Goal: Answer question/provide support

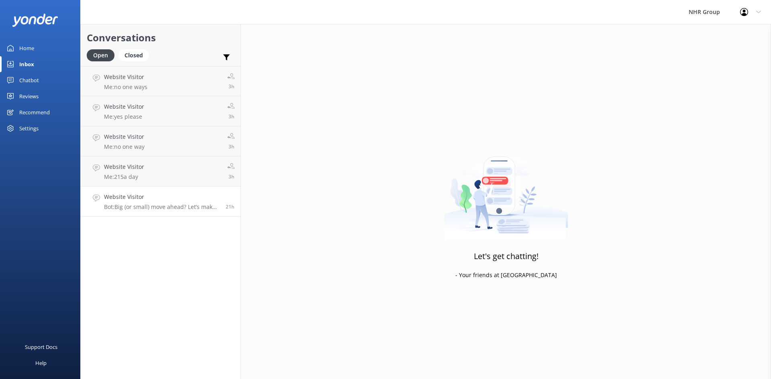
click at [131, 212] on link "Website Visitor Bot: Big (or small) move ahead? Let’s make sure you’ve got the …" at bounding box center [161, 202] width 160 height 30
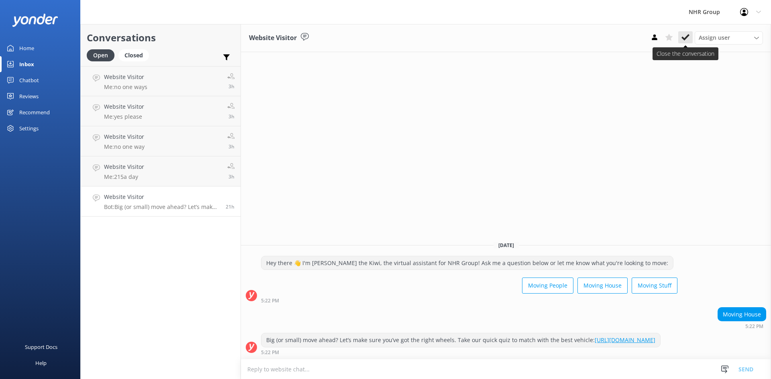
click at [683, 34] on icon at bounding box center [685, 37] width 8 height 8
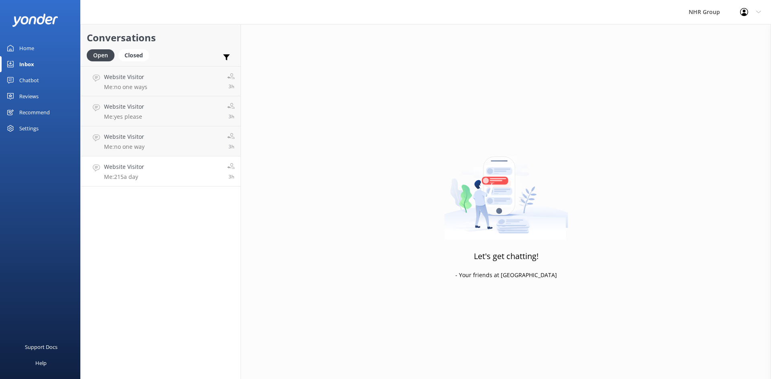
click at [135, 177] on p "Me: 215a day" at bounding box center [124, 176] width 40 height 7
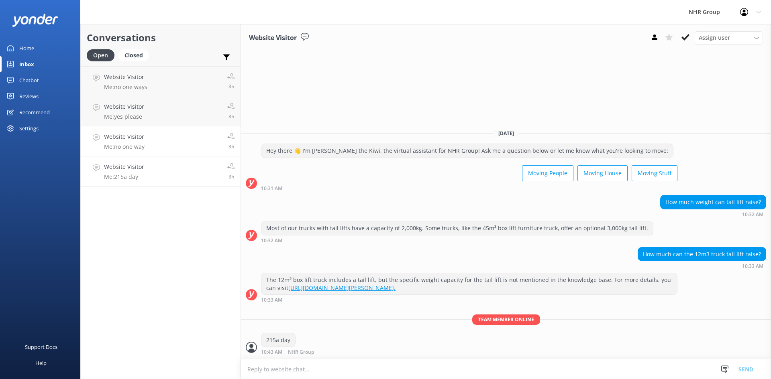
click at [157, 147] on link "Website Visitor Me: no one way 3h" at bounding box center [161, 141] width 160 height 30
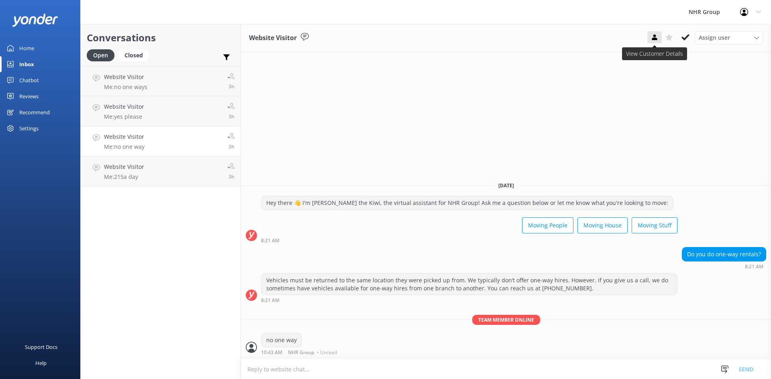
click at [657, 36] on icon at bounding box center [654, 37] width 8 height 8
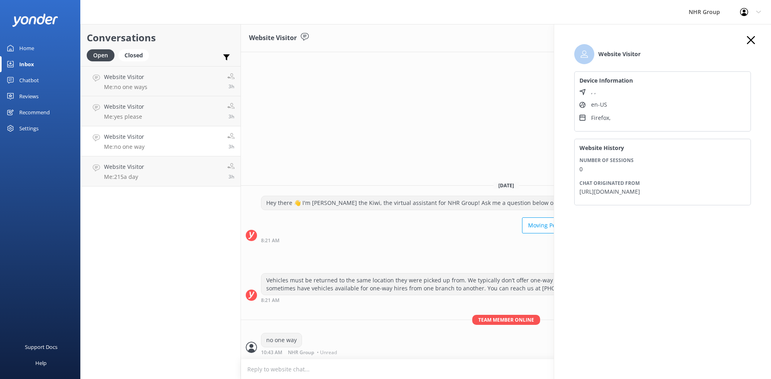
click at [750, 39] on use "button" at bounding box center [751, 40] width 8 height 8
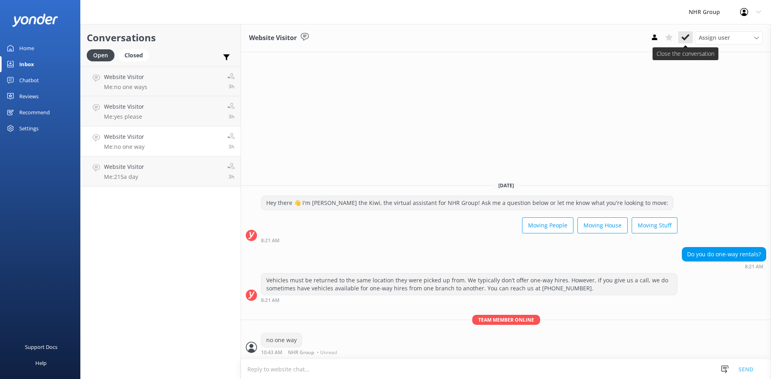
click at [685, 39] on use at bounding box center [685, 37] width 8 height 6
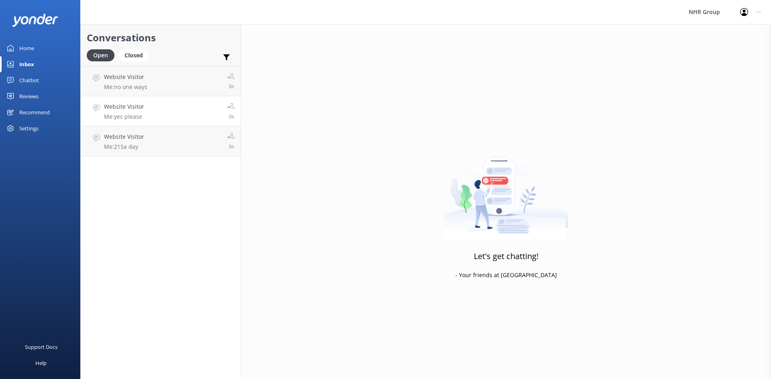
click at [131, 114] on p "Me: yes please" at bounding box center [124, 116] width 40 height 7
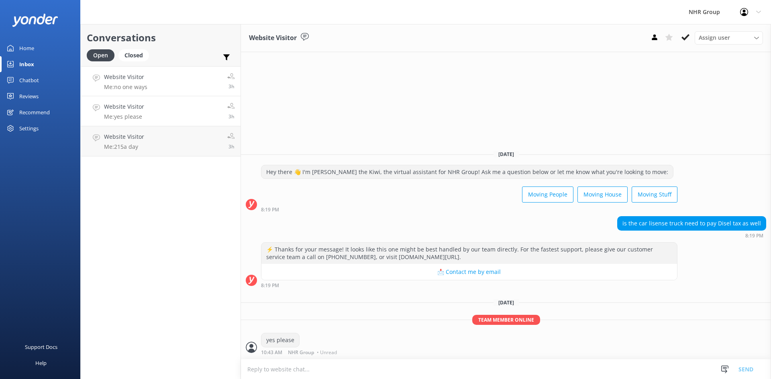
click at [150, 77] on link "Website Visitor Me: no one ways 3h" at bounding box center [161, 81] width 160 height 30
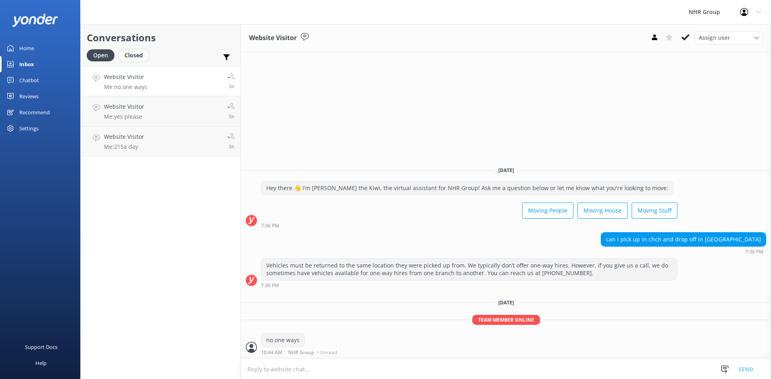
click at [127, 53] on div "Closed" at bounding box center [133, 55] width 31 height 12
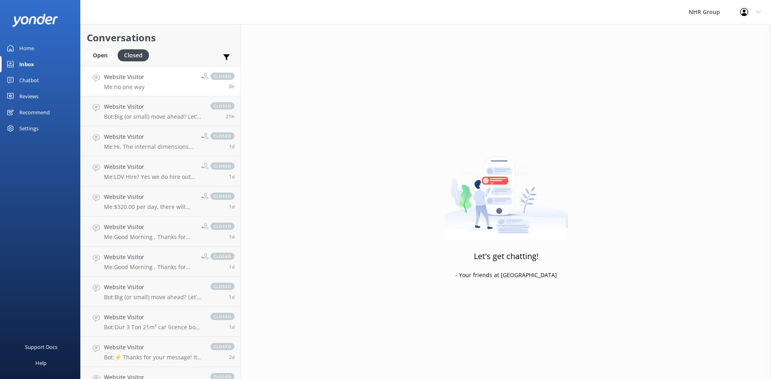
click at [135, 77] on h4 "Website Visitor" at bounding box center [124, 77] width 41 height 9
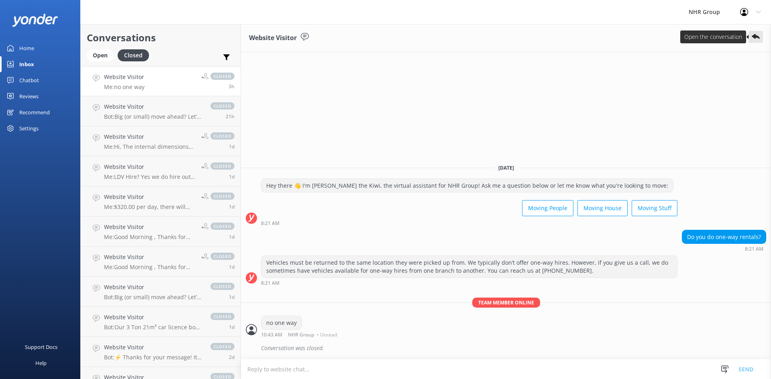
click at [753, 36] on use at bounding box center [756, 36] width 8 height 5
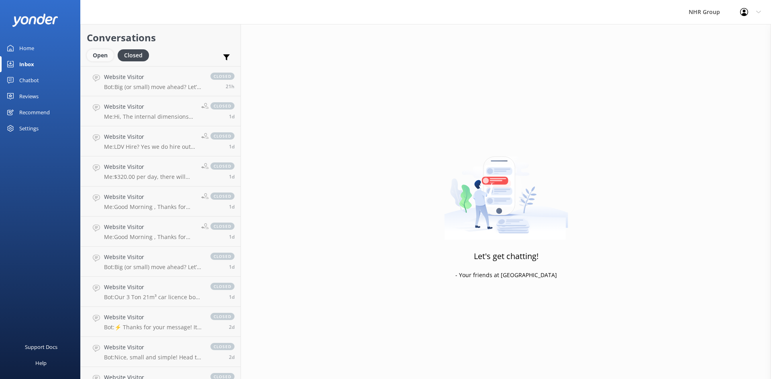
click at [108, 52] on div "Open" at bounding box center [100, 55] width 27 height 12
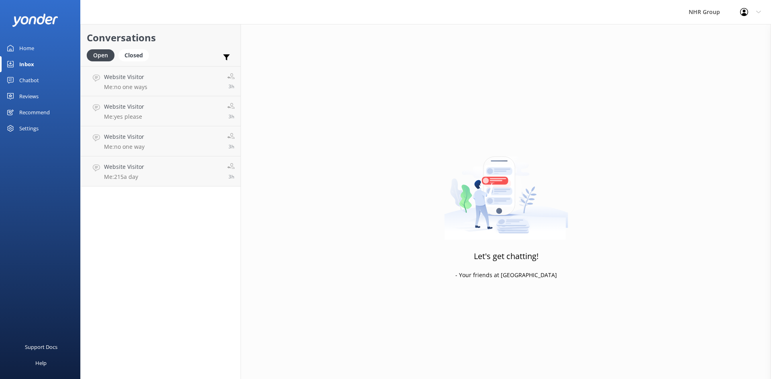
click at [165, 54] on div "Open Closed Important Assigned to me Unassigned" at bounding box center [161, 58] width 148 height 19
click at [156, 86] on link "Website Visitor Me: no one ways 3h" at bounding box center [161, 81] width 160 height 30
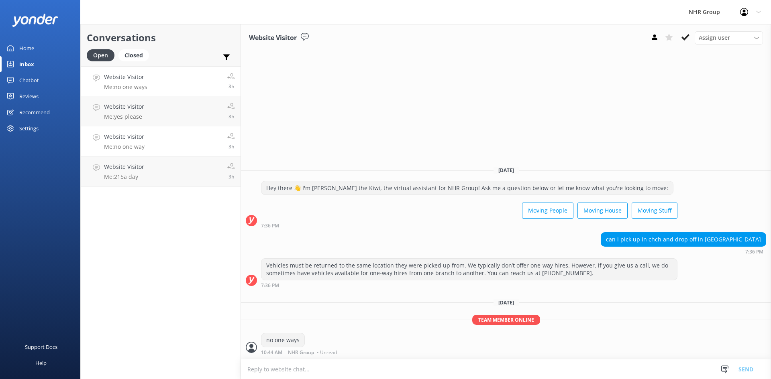
click at [134, 135] on h4 "Website Visitor" at bounding box center [124, 137] width 41 height 9
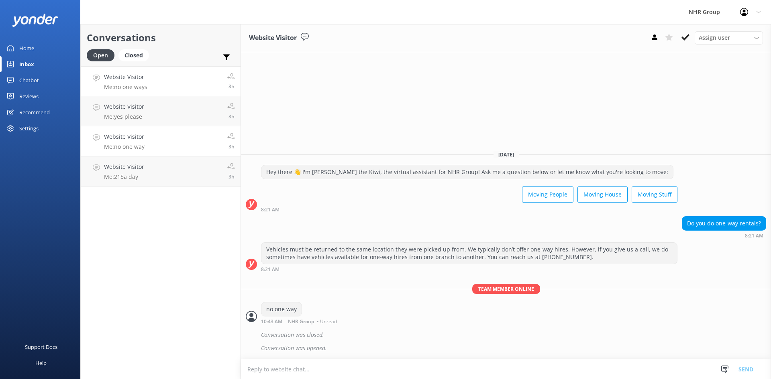
click at [150, 82] on link "Website Visitor Me: no one ways 3h" at bounding box center [161, 81] width 160 height 30
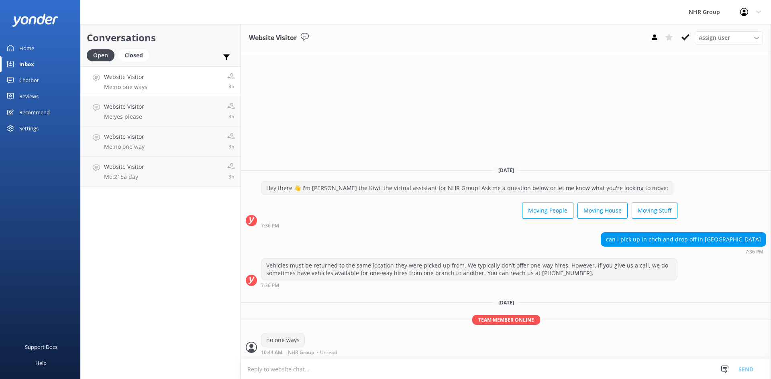
click at [179, 219] on div "Conversations Open Closed Important Assigned to me Unassigned Website Visitor M…" at bounding box center [160, 201] width 161 height 355
click at [155, 144] on link "Website Visitor Me: no one way 3h" at bounding box center [161, 141] width 160 height 30
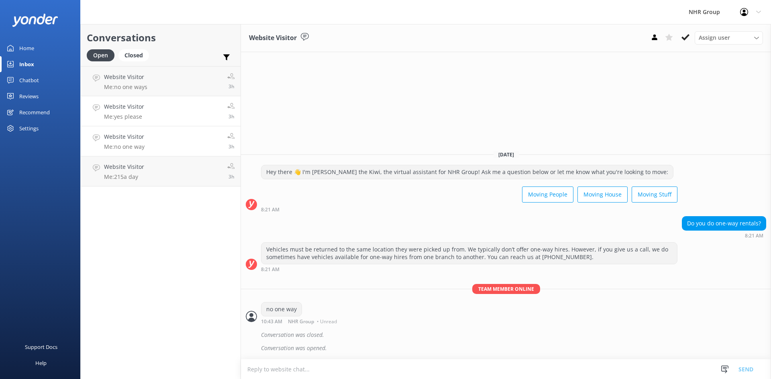
click at [154, 106] on link "Website Visitor Me: yes please 3h" at bounding box center [161, 111] width 160 height 30
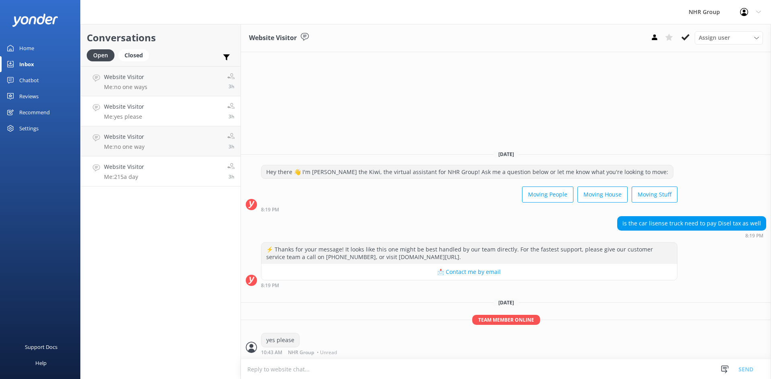
click at [143, 165] on h4 "Website Visitor" at bounding box center [124, 167] width 40 height 9
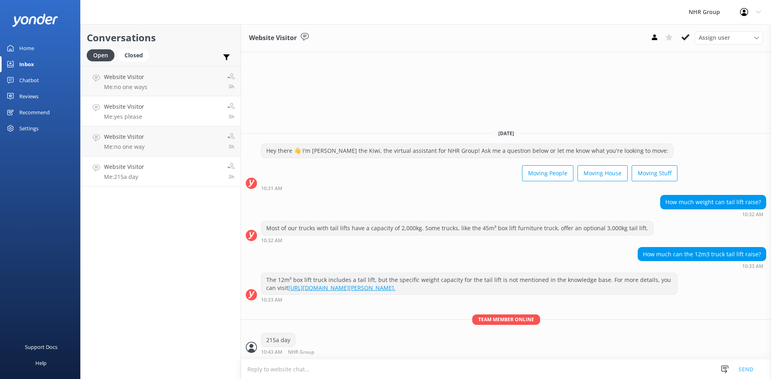
click at [139, 117] on p "Me: yes please" at bounding box center [124, 116] width 40 height 7
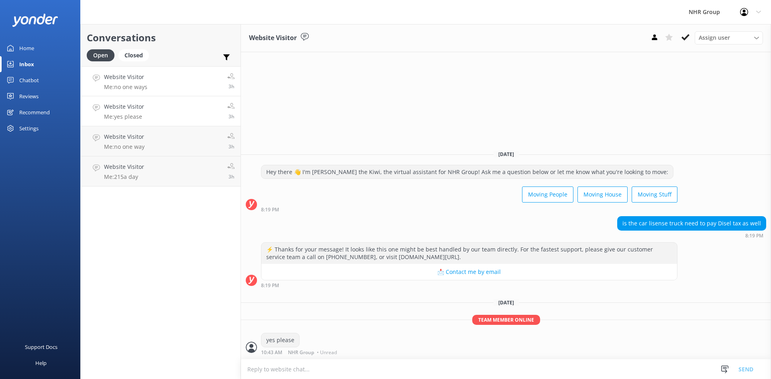
click at [165, 82] on link "Website Visitor Me: no one ways 3h" at bounding box center [161, 81] width 160 height 30
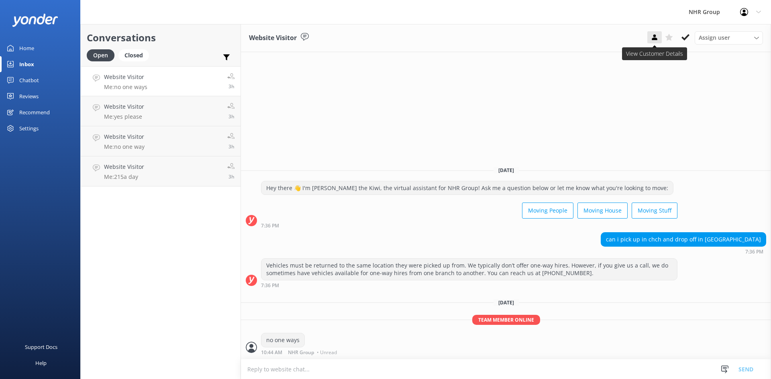
click at [655, 40] on use at bounding box center [654, 38] width 5 height 6
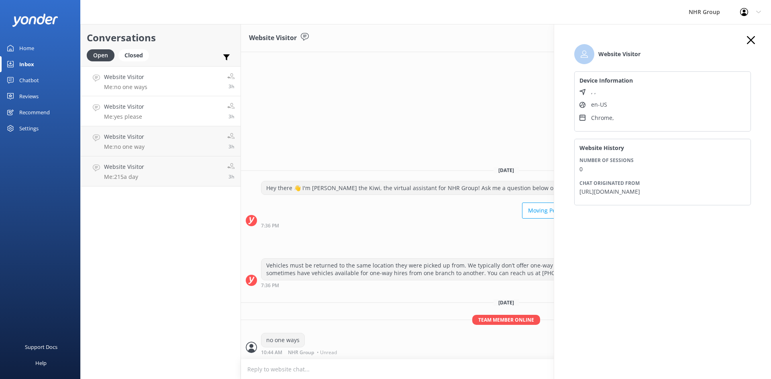
click at [153, 105] on link "Website Visitor Me: yes please 3h" at bounding box center [161, 111] width 160 height 30
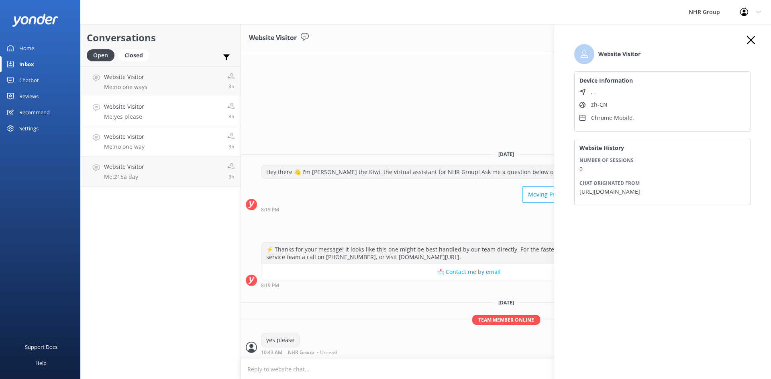
click at [152, 142] on link "Website Visitor Me: no one way 3h" at bounding box center [161, 141] width 160 height 30
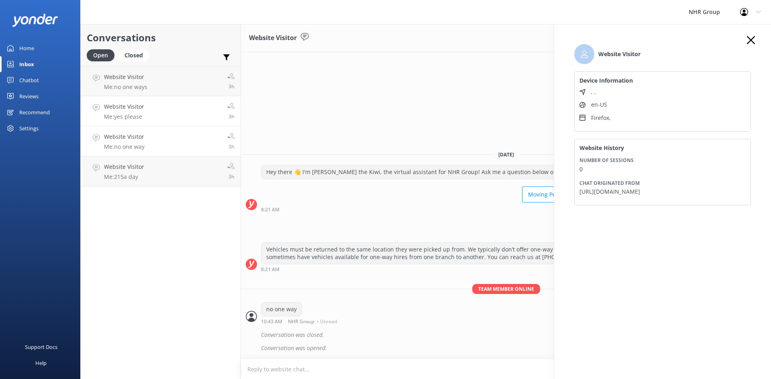
click at [159, 122] on link "Website Visitor Me: yes please 3h" at bounding box center [161, 111] width 160 height 30
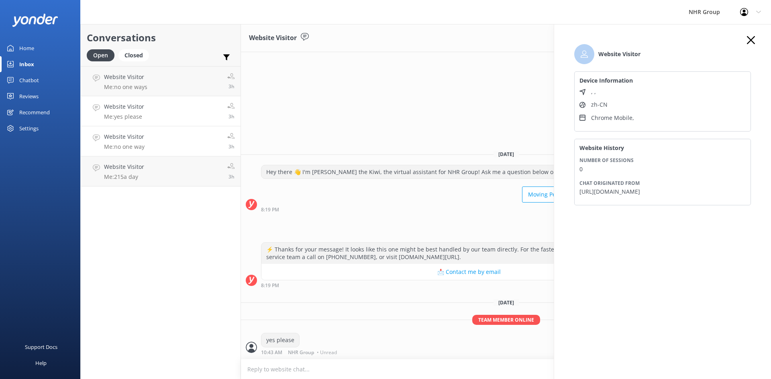
click at [163, 139] on link "Website Visitor Me: no one way 3h" at bounding box center [161, 141] width 160 height 30
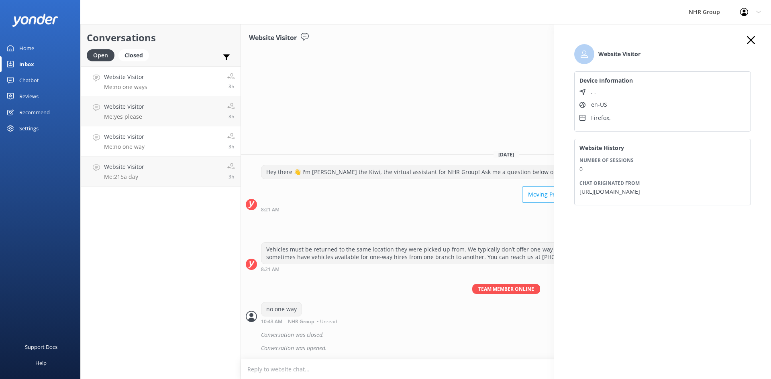
click at [144, 88] on p "Me: no one ways" at bounding box center [125, 87] width 43 height 7
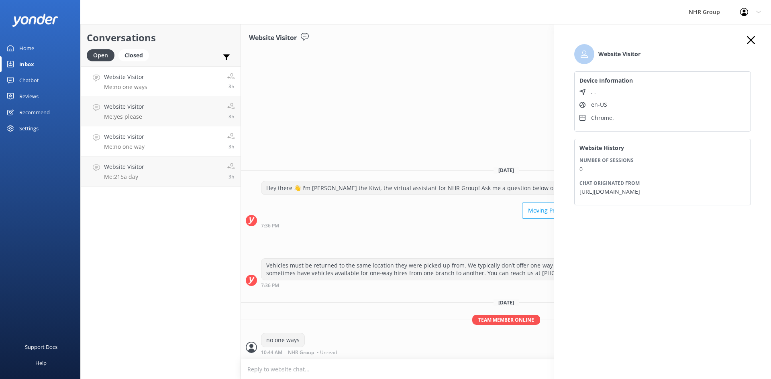
click at [139, 143] on div "Website Visitor Me: no one way" at bounding box center [124, 142] width 41 height 18
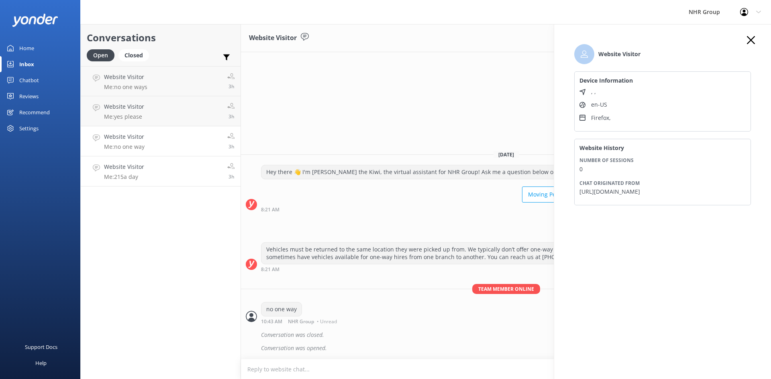
click at [135, 171] on h4 "Website Visitor" at bounding box center [124, 167] width 40 height 9
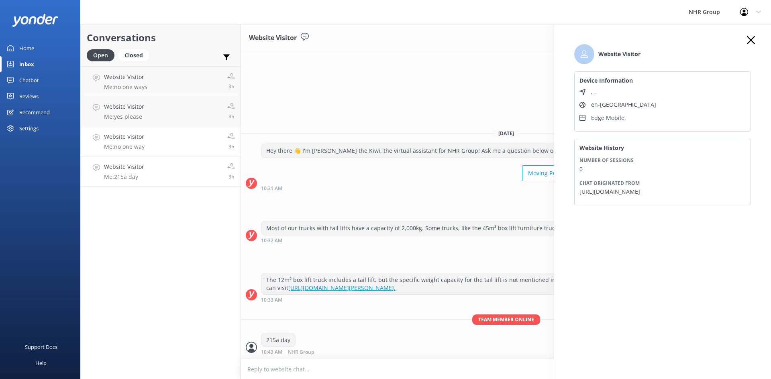
click at [143, 145] on p "Me: no one way" at bounding box center [124, 146] width 41 height 7
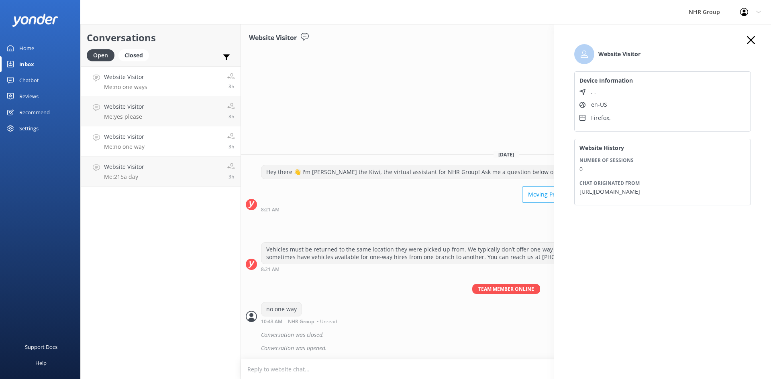
click at [136, 72] on link "Website Visitor Me: no one ways 3h" at bounding box center [161, 81] width 160 height 30
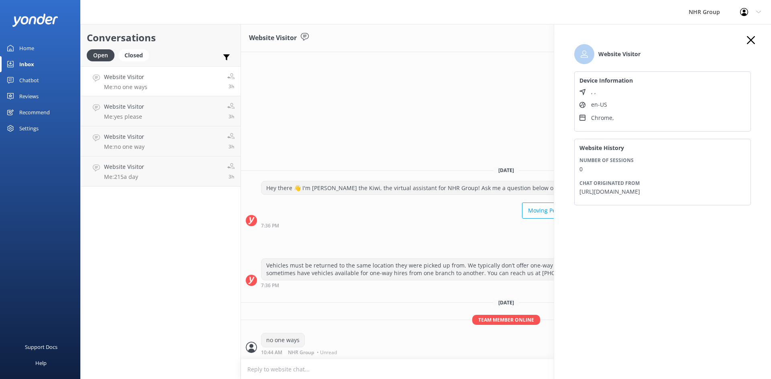
click at [754, 40] on icon "button" at bounding box center [751, 40] width 8 height 8
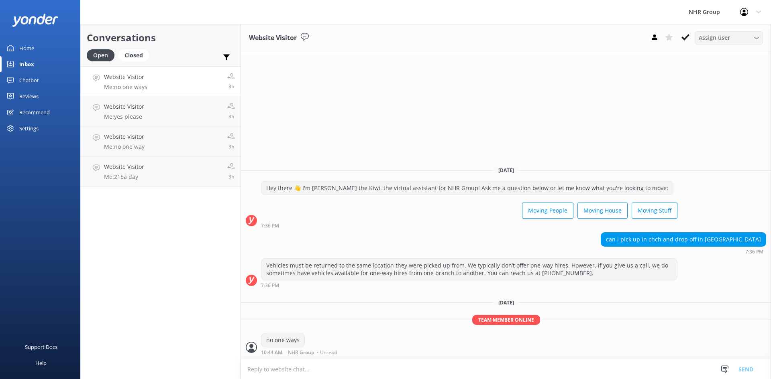
click at [712, 38] on span "Assign user" at bounding box center [714, 37] width 31 height 9
click at [472, 34] on div "Website Visitor Assign user [PERSON_NAME] Connects [PERSON_NAME] [PERSON_NAME] …" at bounding box center [506, 38] width 530 height 28
click at [25, 82] on div "Chatbot" at bounding box center [29, 80] width 20 height 16
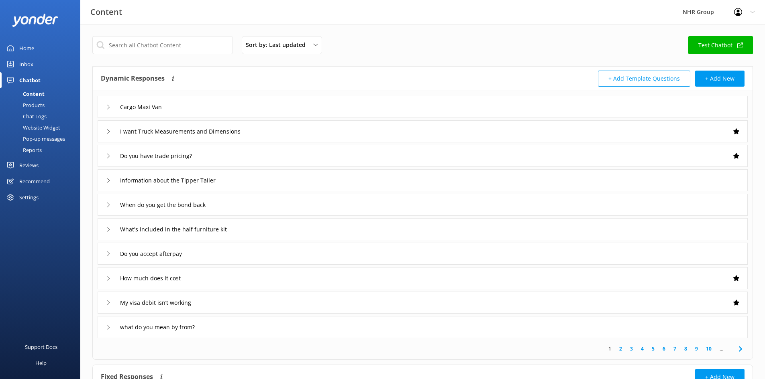
click at [27, 47] on div "Home" at bounding box center [26, 48] width 15 height 16
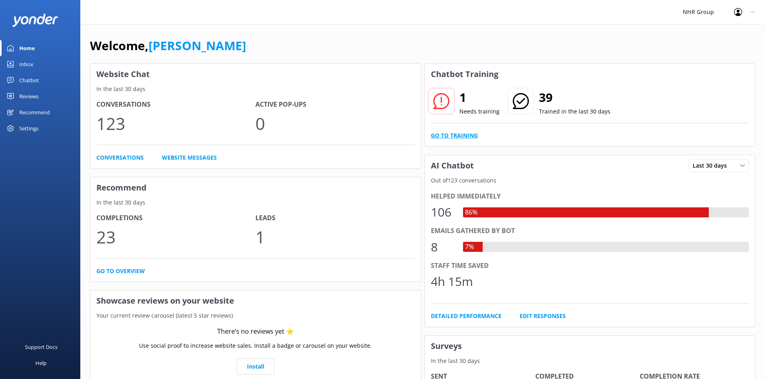
click at [451, 137] on link "Go to Training" at bounding box center [454, 135] width 47 height 9
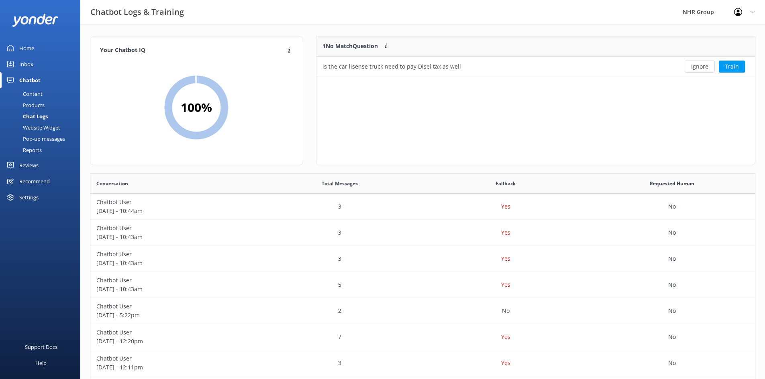
scroll to position [275, 659]
click at [31, 65] on div "Inbox" at bounding box center [26, 64] width 14 height 16
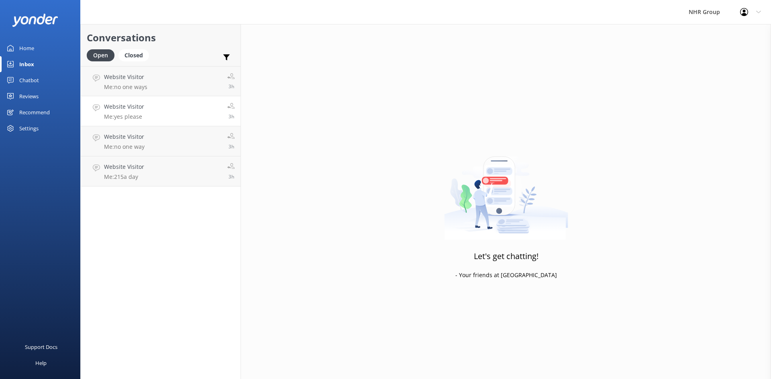
click at [120, 109] on h4 "Website Visitor" at bounding box center [124, 106] width 40 height 9
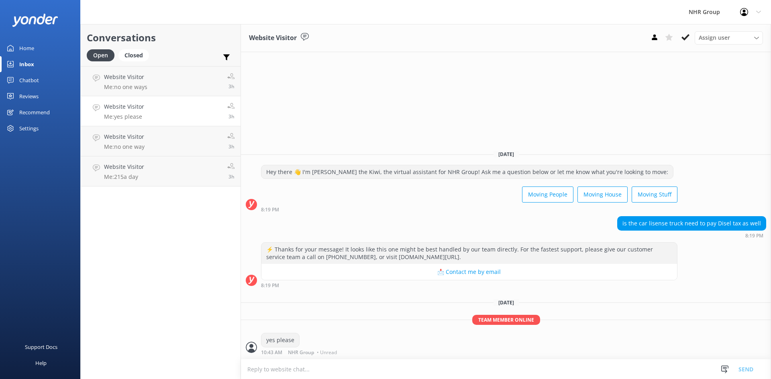
click at [23, 49] on div "Home" at bounding box center [26, 48] width 15 height 16
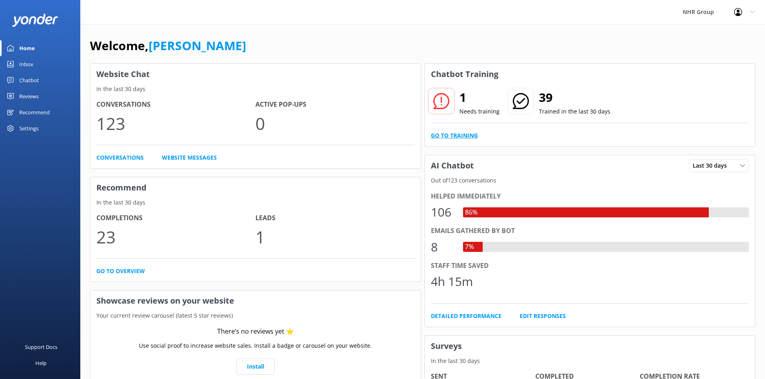
click at [447, 133] on link "Go to Training" at bounding box center [454, 135] width 47 height 9
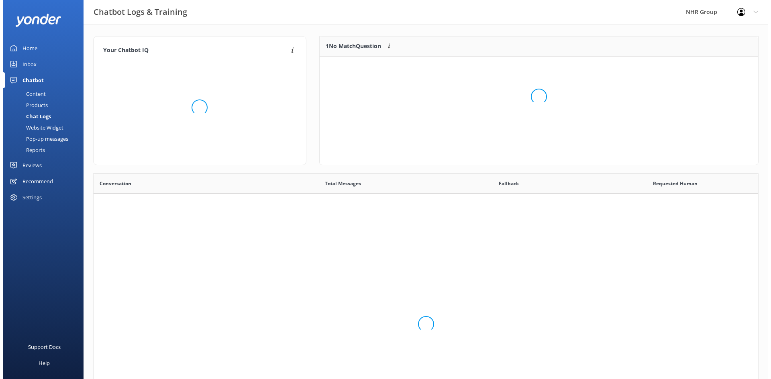
scroll to position [275, 659]
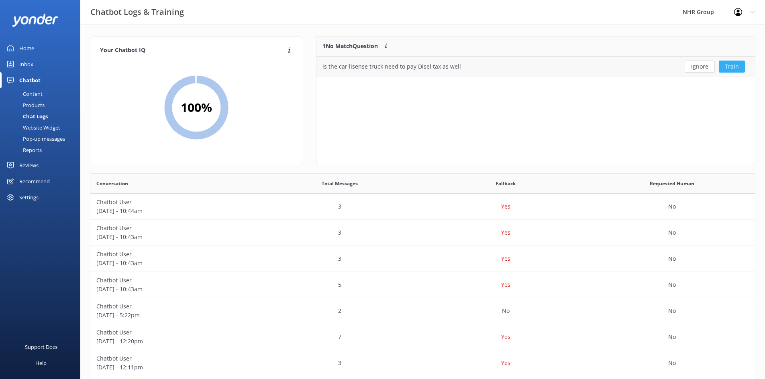
click at [728, 65] on button "Train" at bounding box center [732, 67] width 26 height 12
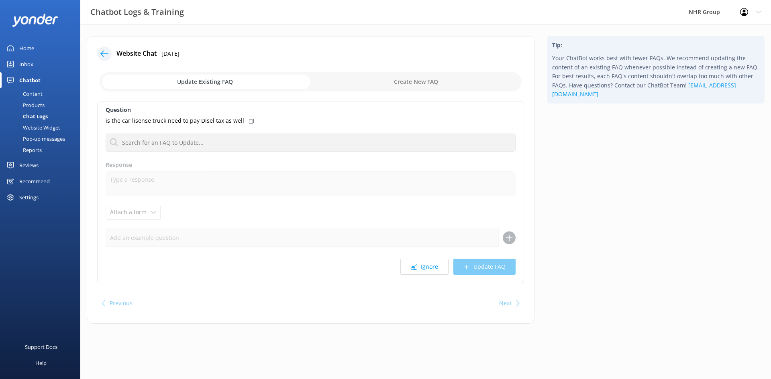
click at [249, 119] on icon at bounding box center [251, 121] width 5 height 5
click at [395, 82] on input "checkbox" at bounding box center [311, 81] width 422 height 19
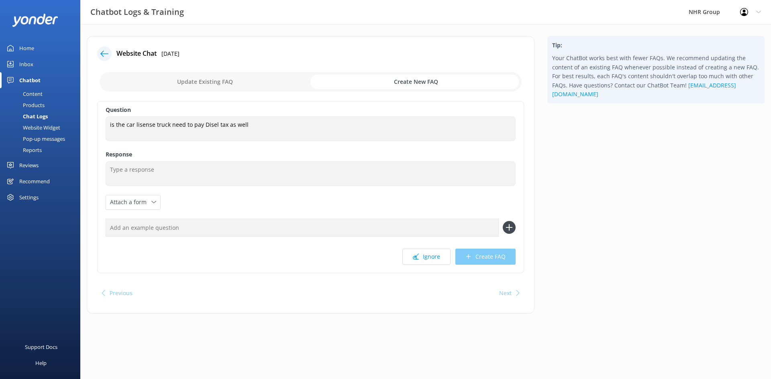
click at [172, 86] on input "checkbox" at bounding box center [311, 81] width 422 height 19
checkbox input "false"
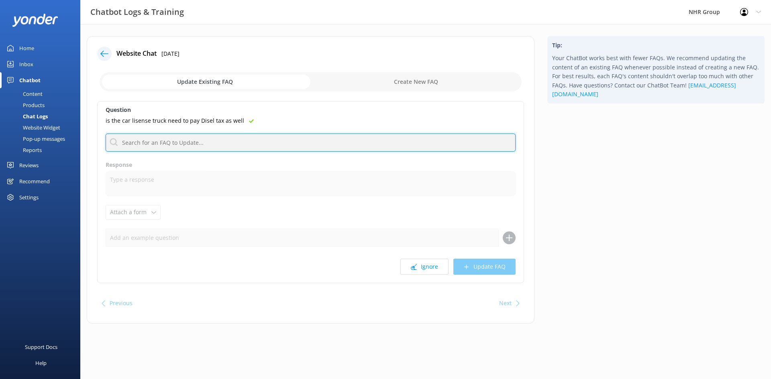
click at [150, 143] on input "text" at bounding box center [311, 143] width 410 height 18
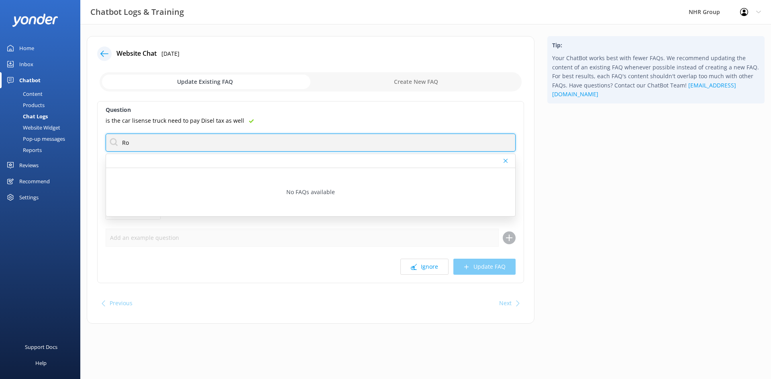
type input "R"
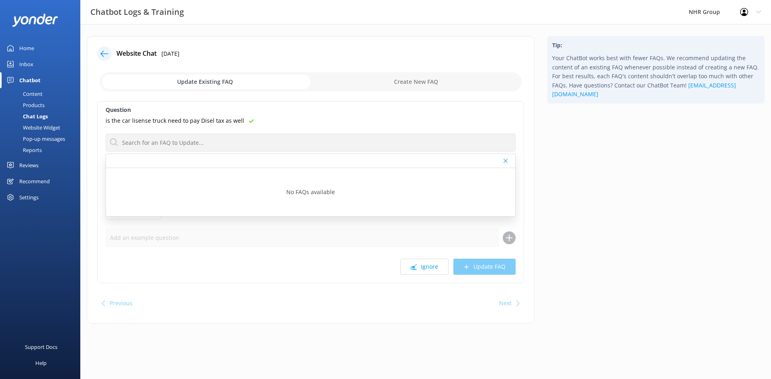
click at [375, 81] on input "checkbox" at bounding box center [311, 81] width 422 height 19
checkbox input "true"
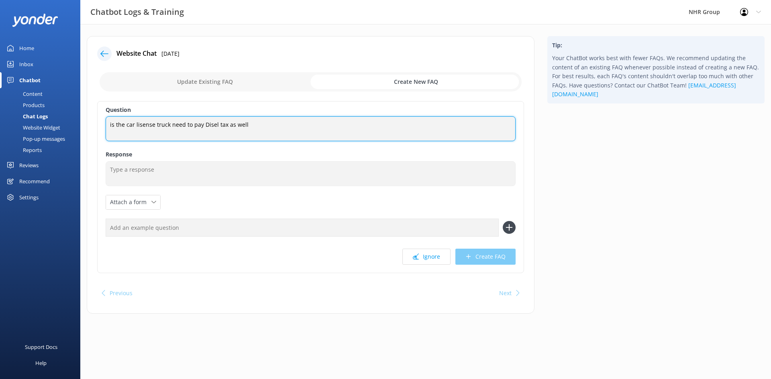
click at [257, 124] on textarea "is the car lisense truck need to pay Disel tax as well" at bounding box center [311, 128] width 410 height 25
drag, startPoint x: 167, startPoint y: 124, endPoint x: 105, endPoint y: 119, distance: 62.5
click at [106, 118] on textarea "is the car lisense truck need to pay Disel tax as well" at bounding box center [311, 128] width 410 height 25
click at [150, 124] on textarea "Need to pay Disel tax as well" at bounding box center [311, 128] width 410 height 25
type textarea "Need to pay Diesel tax or Road User Charges (RUC's)?"
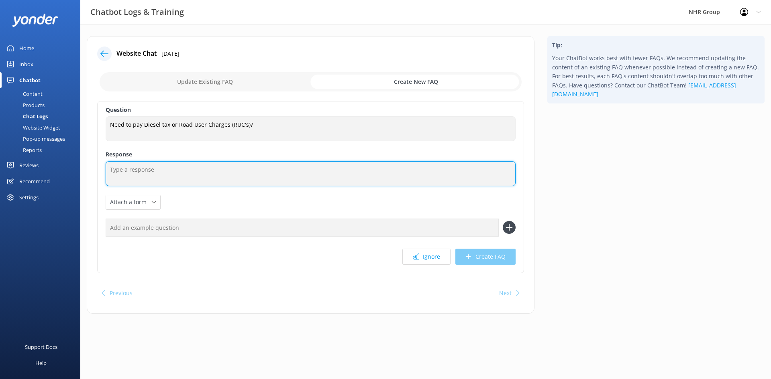
click at [126, 169] on textarea at bounding box center [311, 173] width 410 height 25
click at [145, 168] on textarea at bounding box center [311, 173] width 410 height 25
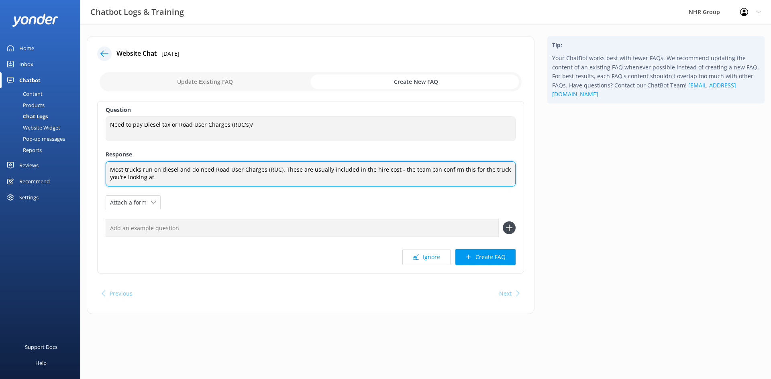
click at [391, 168] on textarea "Most trucks run on diesel and do need Road User Charges (RUC). These are usuall…" at bounding box center [311, 173] width 410 height 25
drag, startPoint x: 417, startPoint y: 170, endPoint x: 400, endPoint y: 169, distance: 17.3
click at [400, 169] on textarea "Most trucks run on diesel and do need Road User Charges (RUC). These are usuall…" at bounding box center [311, 173] width 410 height 25
click at [450, 171] on textarea "Most trucks run on diesel and do need Road User Charges (RUC). These are usuall…" at bounding box center [311, 173] width 410 height 25
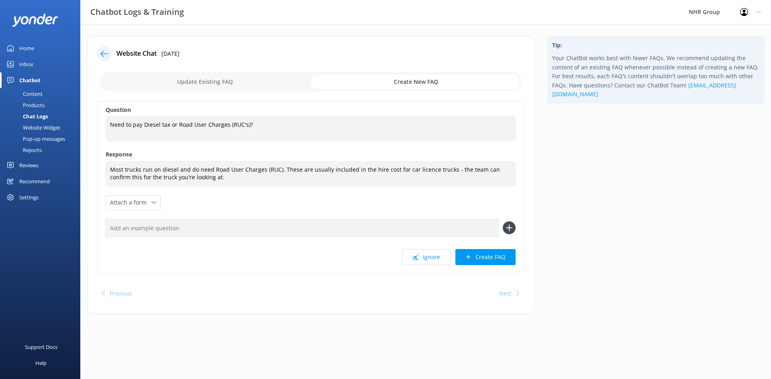
click at [257, 202] on div "Question Need to pay Diesel tax or Road User Charges (RUC's)? Need to pay Diese…" at bounding box center [310, 187] width 427 height 173
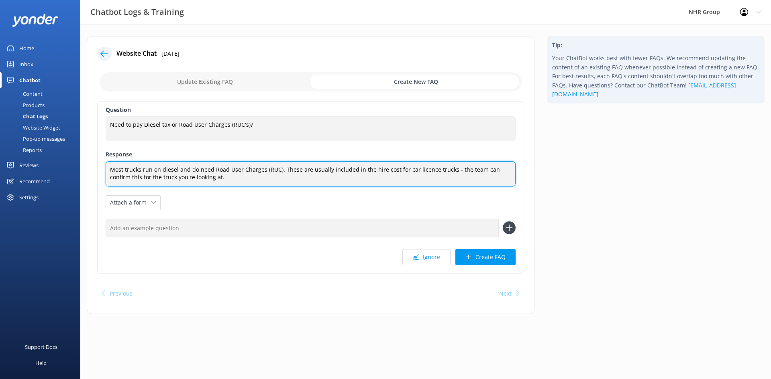
click at [294, 177] on textarea "Most trucks run on diesel and do need Road User Charges (RUC). These are usuall…" at bounding box center [311, 173] width 410 height 25
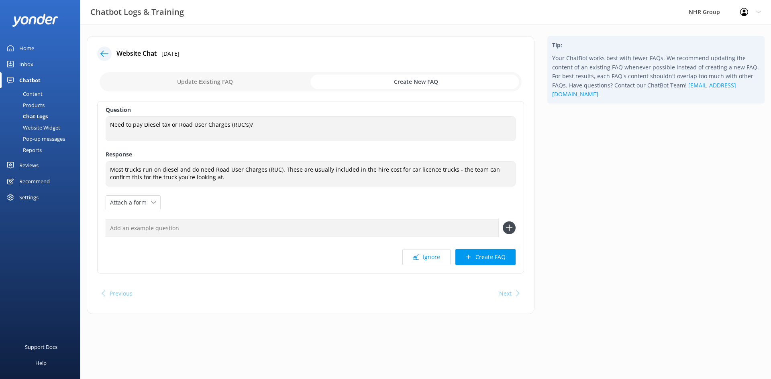
click at [257, 203] on div "Question Need to pay Diesel tax or Road User Charges (RUC's)? Need to pay Diese…" at bounding box center [310, 187] width 427 height 173
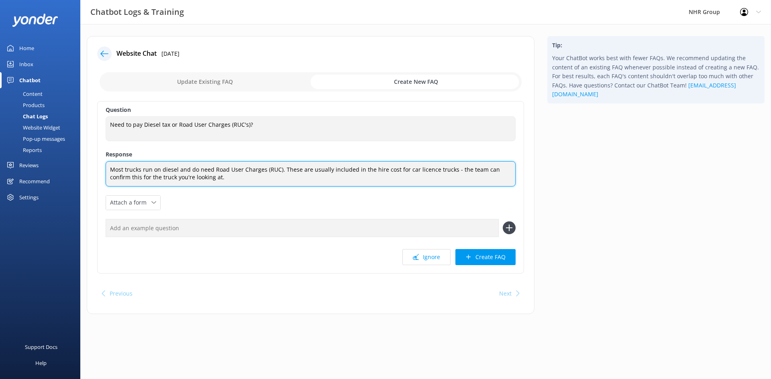
click at [447, 176] on textarea "Most trucks run on diesel and do need Road User Charges (RUC). These are usuall…" at bounding box center [311, 173] width 410 height 25
click at [510, 169] on textarea "Most trucks run on diesel and do need Road User Charges (RUC). These are usuall…" at bounding box center [311, 173] width 410 height 25
click at [451, 169] on textarea "Most trucks run on diesel and do need Road User Charges (RUC). These are usuall…" at bounding box center [311, 173] width 410 height 25
drag, startPoint x: 475, startPoint y: 169, endPoint x: 474, endPoint y: 183, distance: 13.3
click at [475, 171] on textarea "Most trucks run on diesel and do need Road User Charges (RUC). These are usuall…" at bounding box center [311, 173] width 410 height 25
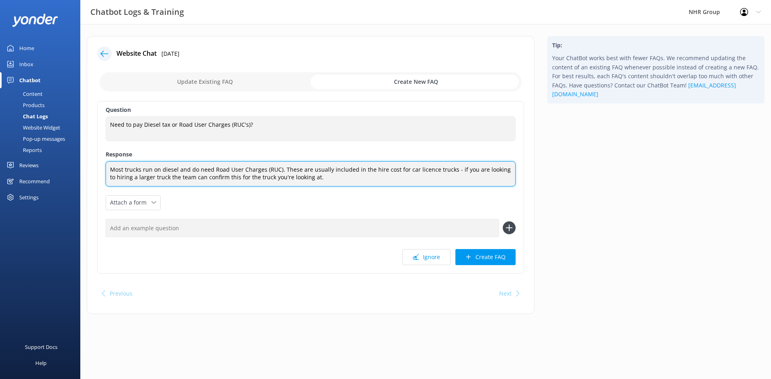
click at [124, 177] on textarea "Most trucks run on diesel and do need Road User Charges (RUC). These are usuall…" at bounding box center [311, 173] width 410 height 25
click at [156, 177] on textarea "Most trucks run on diesel and do need Road User Charges (RUC). These are usuall…" at bounding box center [311, 173] width 410 height 25
click at [213, 177] on textarea "Most trucks run on diesel and do need Road User Charges (RUC). These are usuall…" at bounding box center [311, 173] width 410 height 25
drag, startPoint x: 259, startPoint y: 178, endPoint x: 237, endPoint y: 180, distance: 22.1
click at [237, 180] on textarea "Most trucks run on diesel and do need Road User Charges (RUC). These are usuall…" at bounding box center [311, 173] width 410 height 25
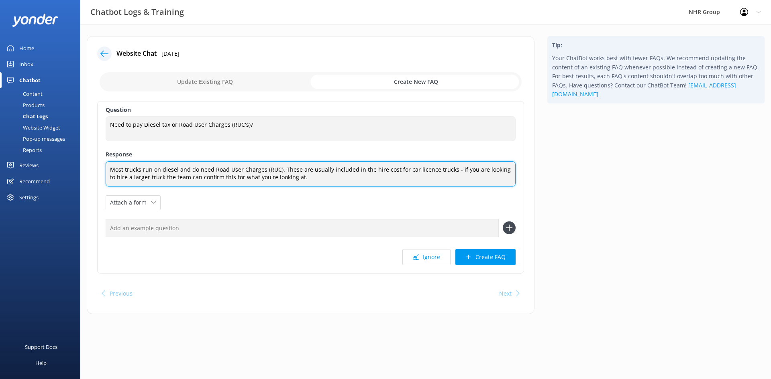
click at [190, 177] on textarea "Most trucks run on diesel and do need Road User Charges (RUC). These are usuall…" at bounding box center [311, 173] width 410 height 25
drag, startPoint x: 214, startPoint y: 179, endPoint x: 217, endPoint y: 184, distance: 5.9
click at [214, 179] on textarea "Most trucks run on diesel and do need Road User Charges (RUC). These are usuall…" at bounding box center [311, 173] width 410 height 25
click at [279, 177] on textarea "Most trucks run on diesel and do need Road User Charges (RUC). These are usuall…" at bounding box center [311, 173] width 410 height 25
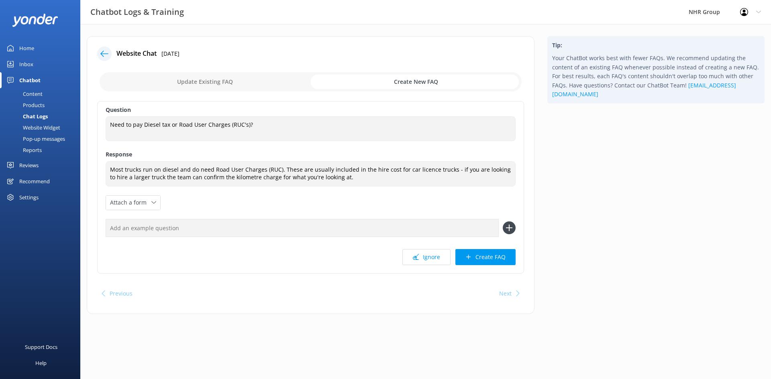
click at [269, 200] on div "Question Need to pay Diesel tax or Road User Charges (RUC's)? Need to pay Diese…" at bounding box center [310, 187] width 427 height 173
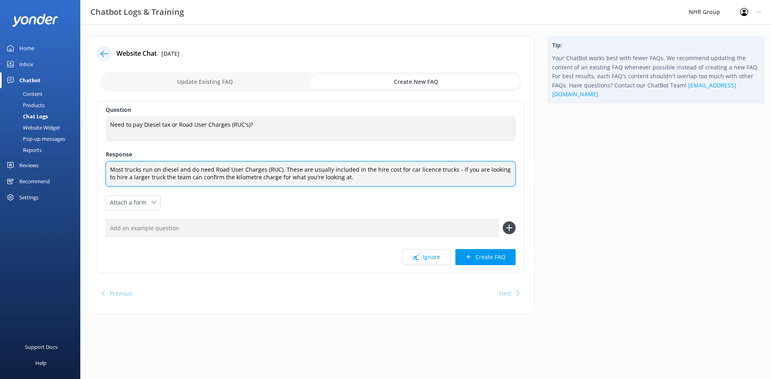
click at [348, 179] on textarea "Most trucks run on diesel and do need Road User Charges (RUC). These are usuall…" at bounding box center [311, 173] width 410 height 25
click at [400, 171] on textarea "Most trucks run on diesel and do need Road User Charges (RUC). These are usuall…" at bounding box center [311, 173] width 410 height 25
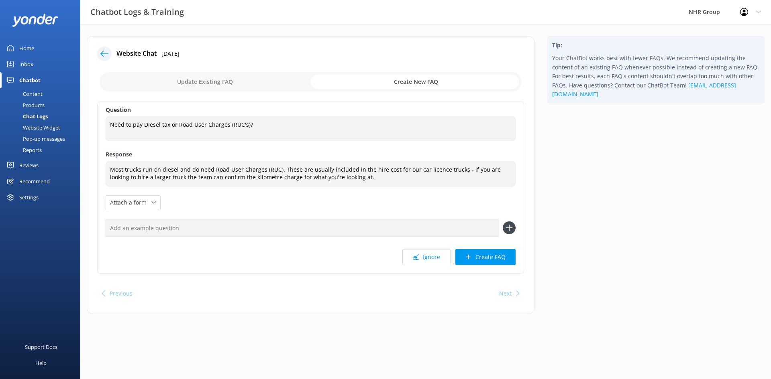
click at [409, 203] on div "Question Need to pay Diesel tax or Road User Charges (RUC's)? Need to pay Diese…" at bounding box center [310, 187] width 427 height 173
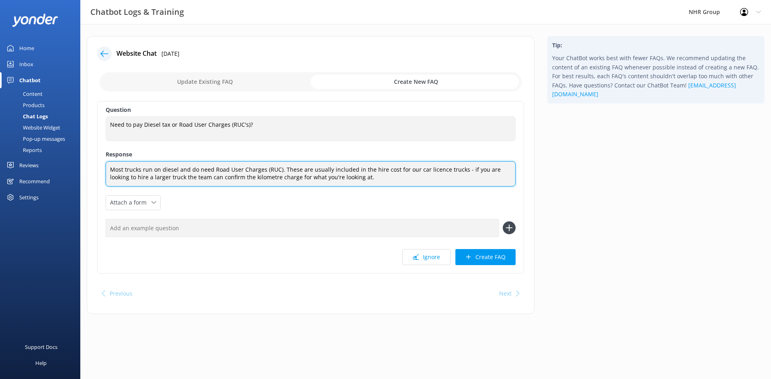
drag, startPoint x: 357, startPoint y: 179, endPoint x: 104, endPoint y: 161, distance: 252.8
click at [104, 161] on div "Question Need to pay Diesel tax or Road User Charges (RUC's)? Need to pay Diese…" at bounding box center [310, 187] width 427 height 173
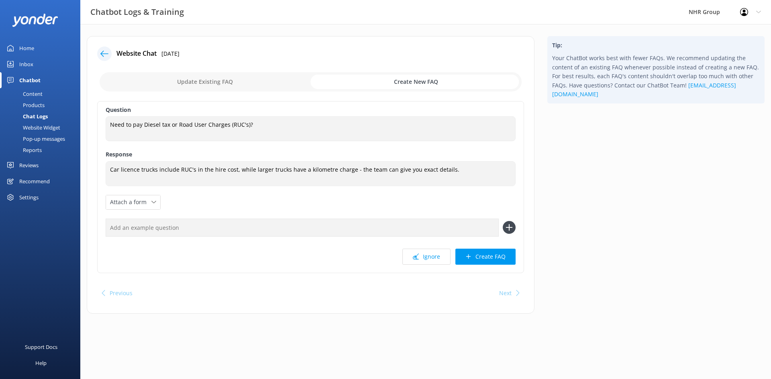
click at [240, 253] on div "Ignore Create FAQ" at bounding box center [311, 257] width 410 height 16
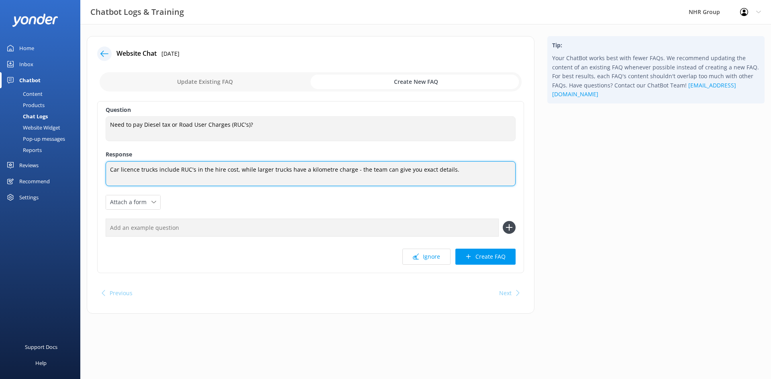
drag, startPoint x: 251, startPoint y: 167, endPoint x: 259, endPoint y: 172, distance: 9.5
click at [251, 168] on textarea "Car licence trucks include RUC's in the hire cost, while larger trucks have a k…" at bounding box center [311, 173] width 410 height 25
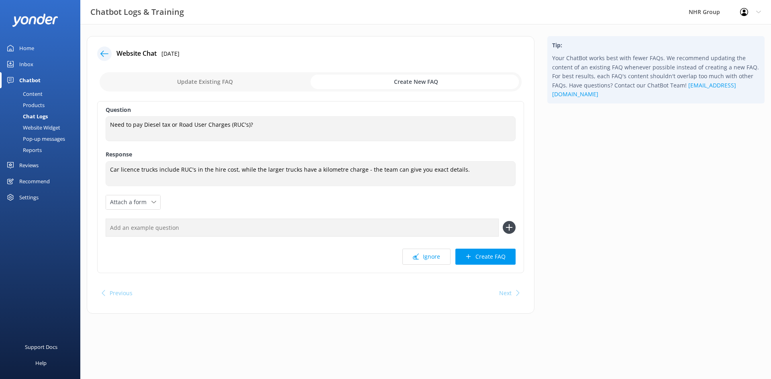
click at [304, 196] on div "Question Need to pay Diesel tax or Road User Charges (RUC's)? Need to pay Diese…" at bounding box center [310, 187] width 427 height 172
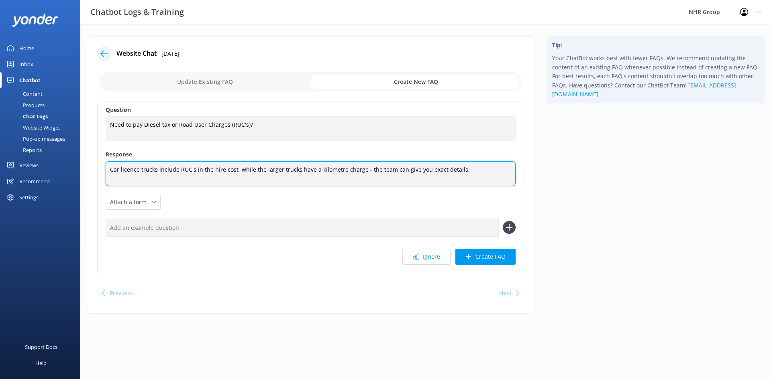
drag, startPoint x: 363, startPoint y: 169, endPoint x: 387, endPoint y: 202, distance: 41.2
click at [363, 169] on textarea "Car licence trucks include RUC's in the hire cost, while the larger trucks have…" at bounding box center [311, 173] width 410 height 25
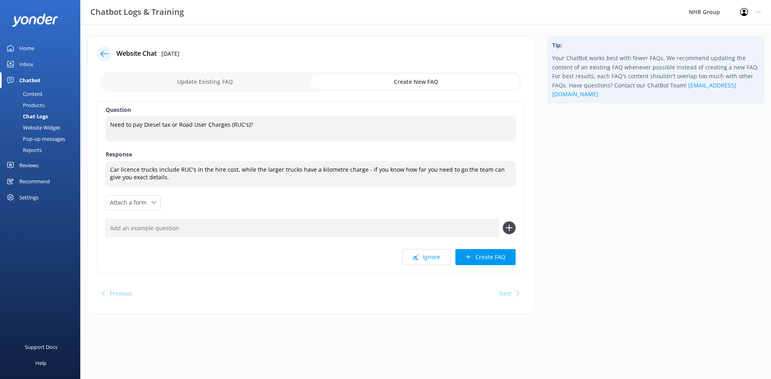
click at [162, 196] on div "Question Need to pay Diesel tax or Road User Charges (RUC's)? Need to pay Diese…" at bounding box center [310, 187] width 427 height 173
click at [153, 200] on div "Attach a form" at bounding box center [133, 203] width 50 height 10
click at [141, 218] on div "Leave contact details" at bounding box center [134, 220] width 49 height 8
click at [213, 203] on div "Question Need to pay Diesel tax or Road User Charges (RUC's)? Need to pay Diese…" at bounding box center [310, 187] width 427 height 173
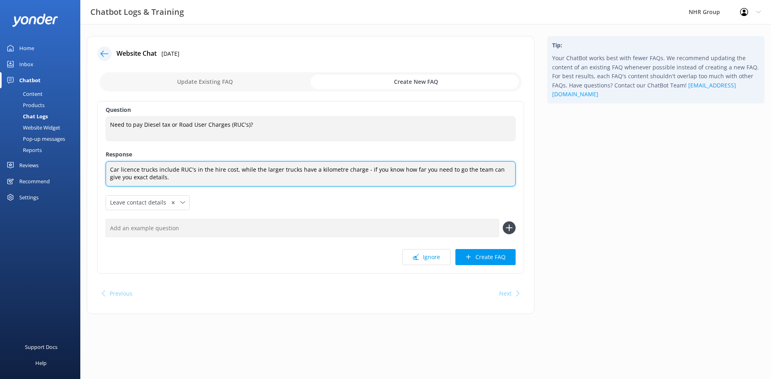
click at [394, 171] on textarea "Car licence trucks include RUC's in the hire cost, while the larger trucks have…" at bounding box center [311, 173] width 410 height 25
type textarea "Car licence trucks include RUC's in the hire cost, while the larger trucks have…"
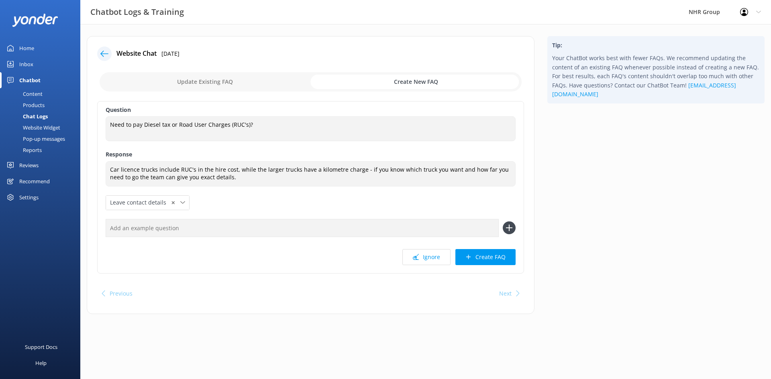
click at [421, 202] on div "Question Need to pay Diesel tax or Road User Charges (RUC's)? Need to pay Diese…" at bounding box center [310, 187] width 427 height 173
click at [494, 257] on button "Create FAQ" at bounding box center [485, 257] width 60 height 16
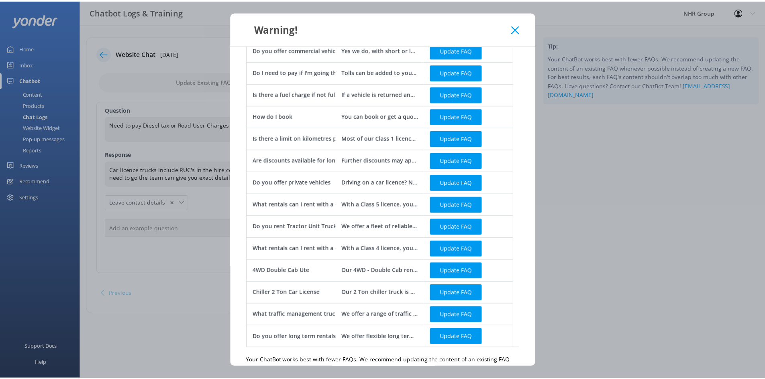
scroll to position [141, 0]
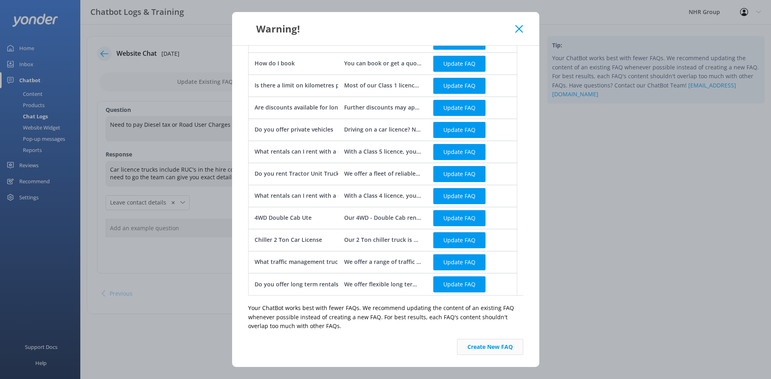
click at [482, 346] on button "Create New FAQ" at bounding box center [490, 347] width 66 height 16
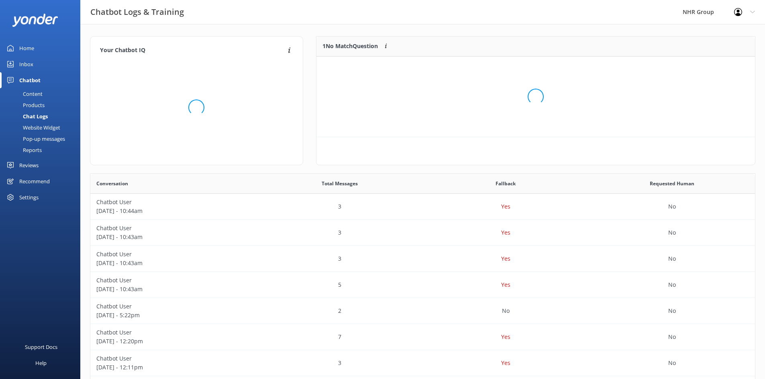
scroll to position [94, 432]
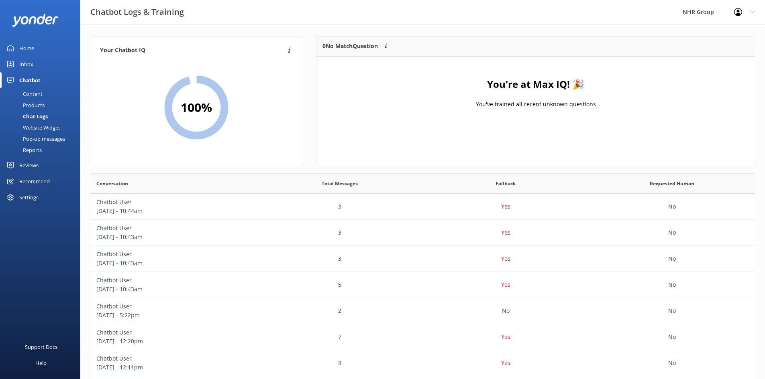
click at [25, 64] on div "Inbox" at bounding box center [26, 64] width 14 height 16
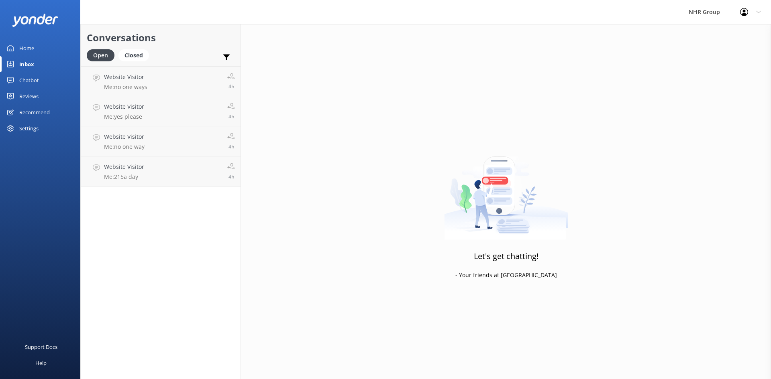
click at [24, 47] on div "Home" at bounding box center [26, 48] width 15 height 16
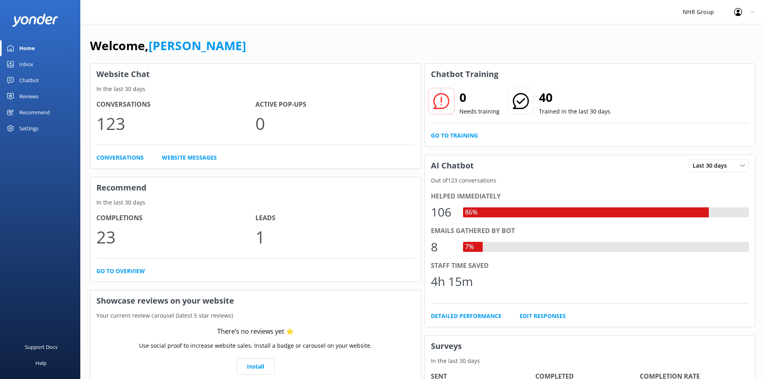
click at [24, 78] on div "Chatbot" at bounding box center [29, 80] width 20 height 16
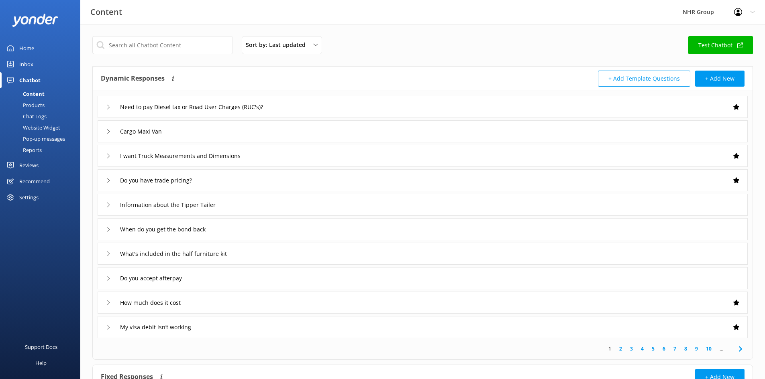
click at [26, 151] on div "Reports" at bounding box center [23, 150] width 37 height 11
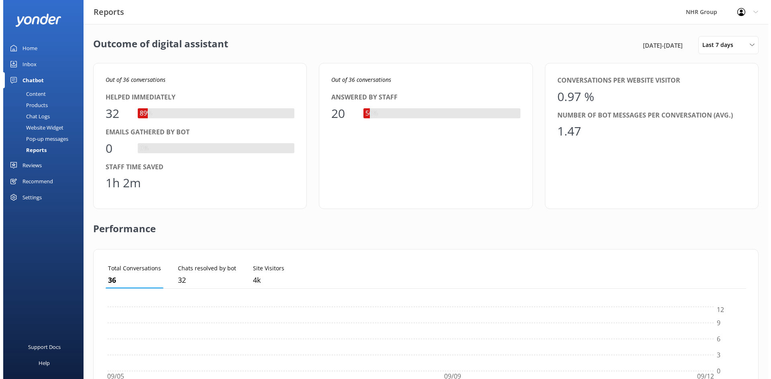
scroll to position [75, 634]
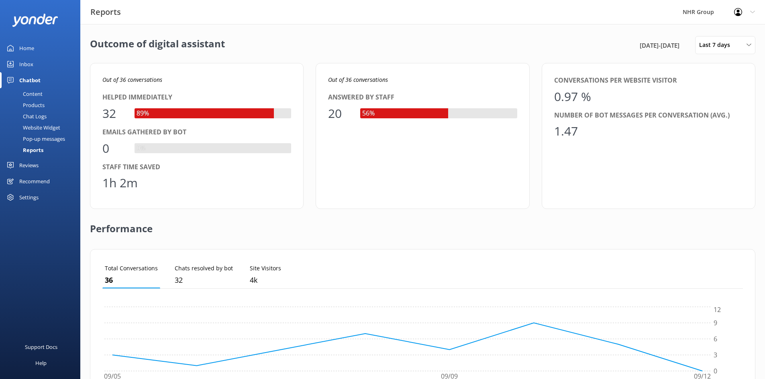
click at [29, 61] on div "Inbox" at bounding box center [26, 64] width 14 height 16
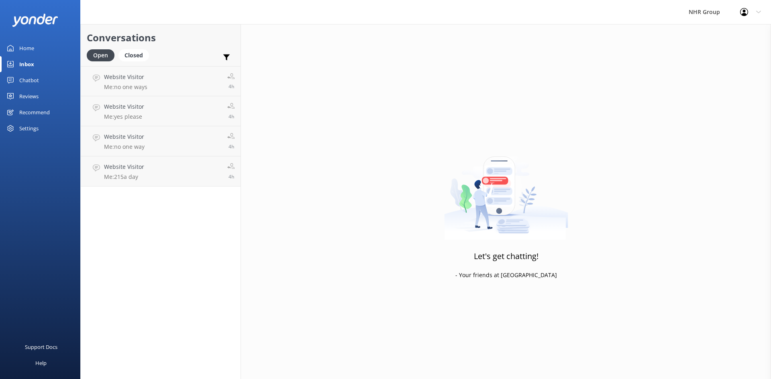
click at [28, 49] on div "Home" at bounding box center [26, 48] width 15 height 16
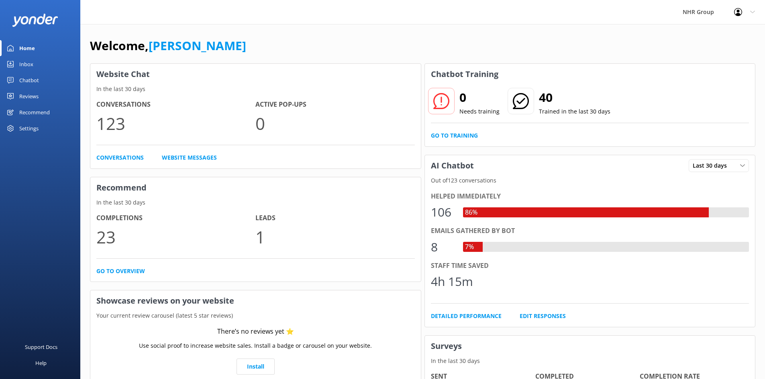
click at [30, 61] on div "Inbox" at bounding box center [26, 64] width 14 height 16
